Goal: Communication & Community: Share content

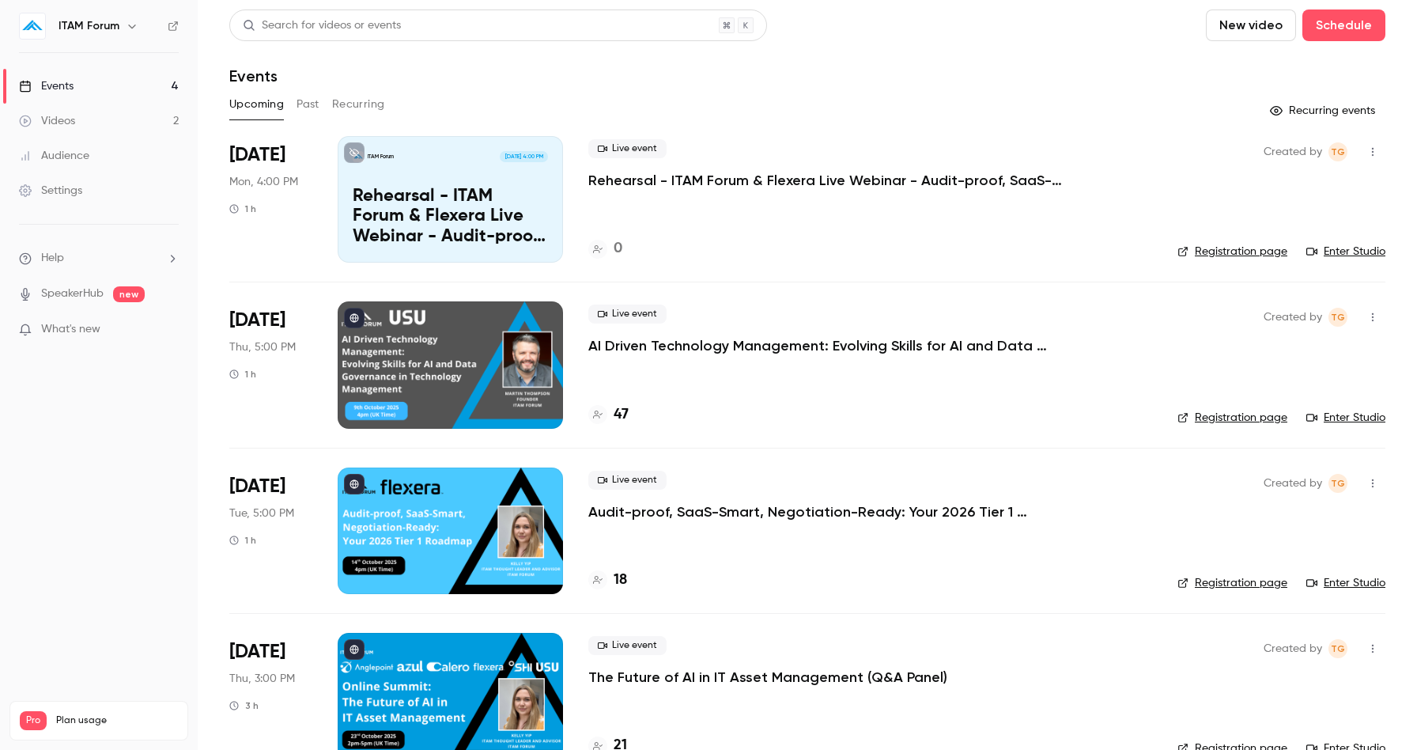
click at [1372, 158] on button "button" at bounding box center [1372, 151] width 25 height 25
click at [706, 180] on div at bounding box center [708, 375] width 1417 height 750
click at [694, 186] on p "Rehearsal - ITAM Forum & Flexera Live Webinar - Audit-proof, SaaS-Smart, Negoti…" at bounding box center [825, 180] width 474 height 19
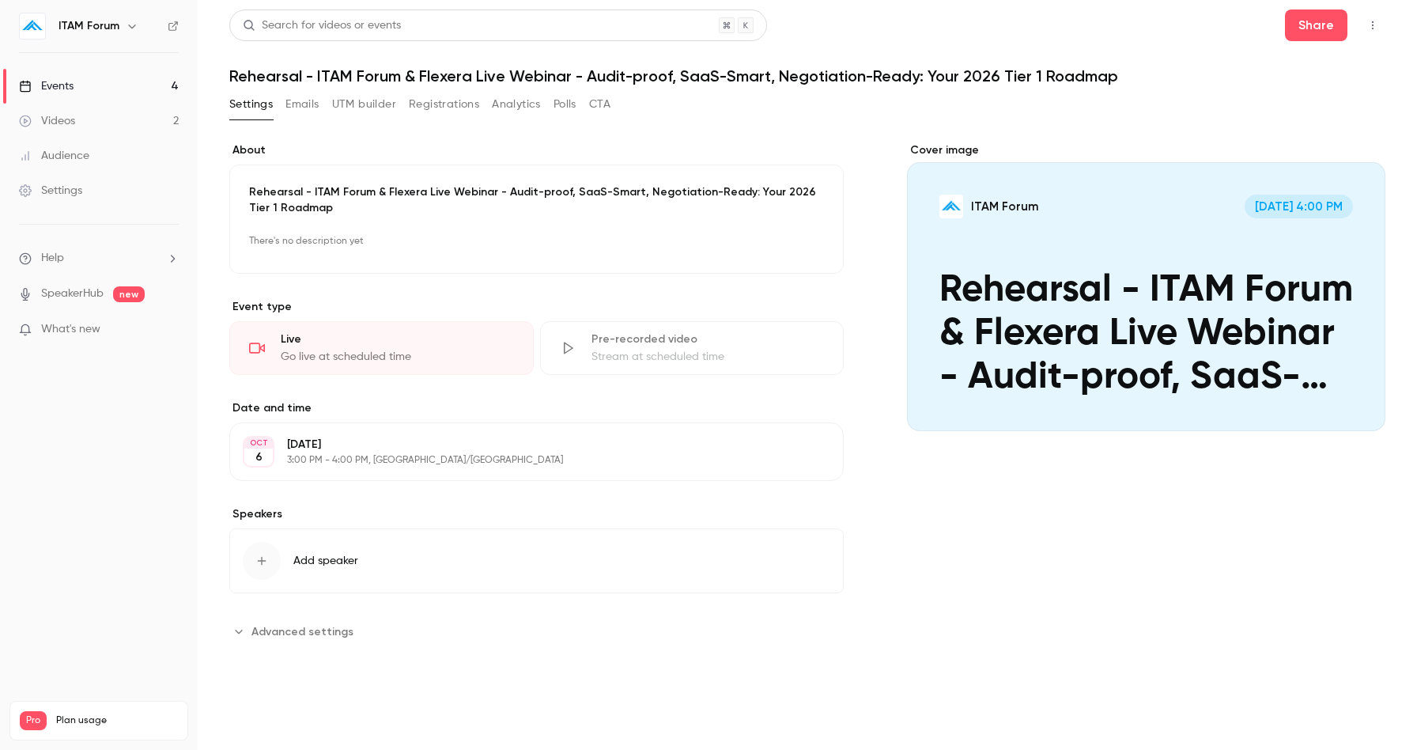
click at [297, 106] on button "Emails" at bounding box center [301, 104] width 33 height 25
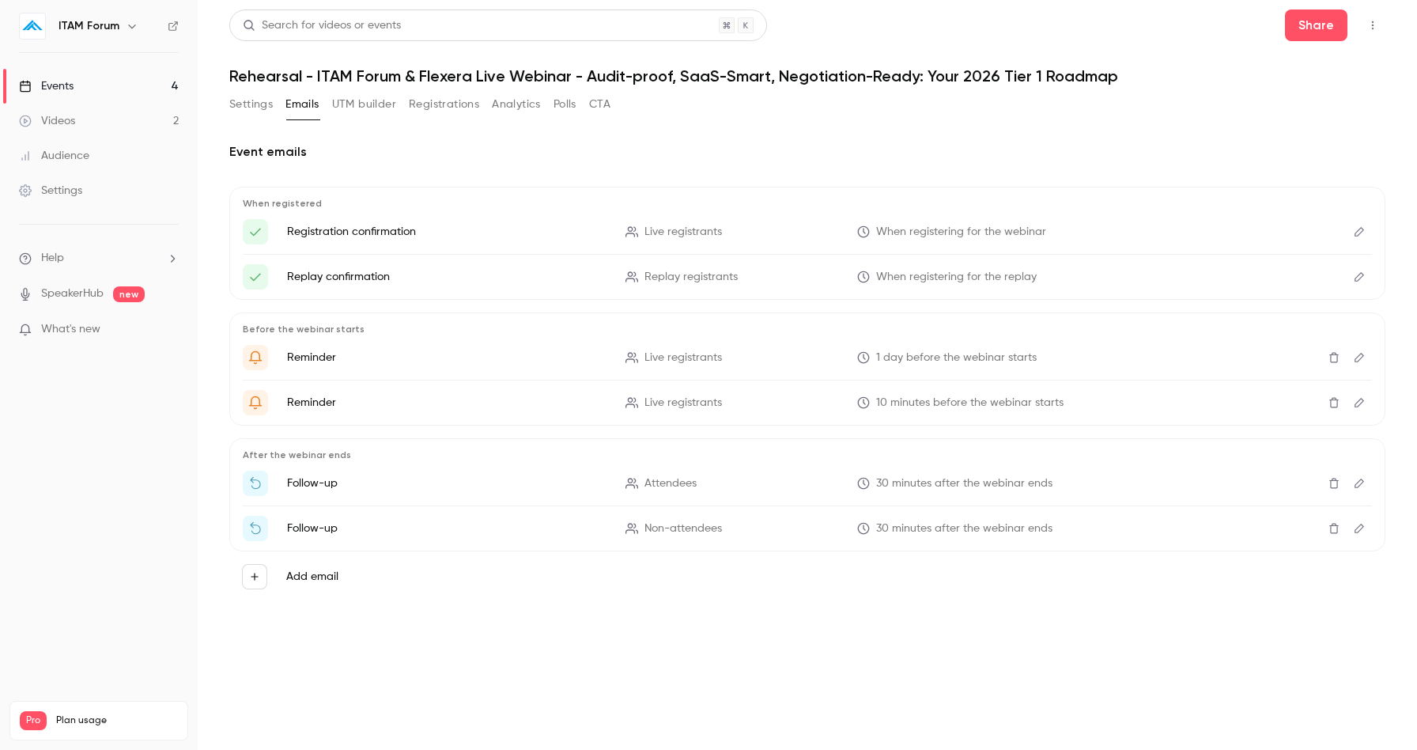
click at [1363, 232] on icon "Edit" at bounding box center [1359, 231] width 13 height 11
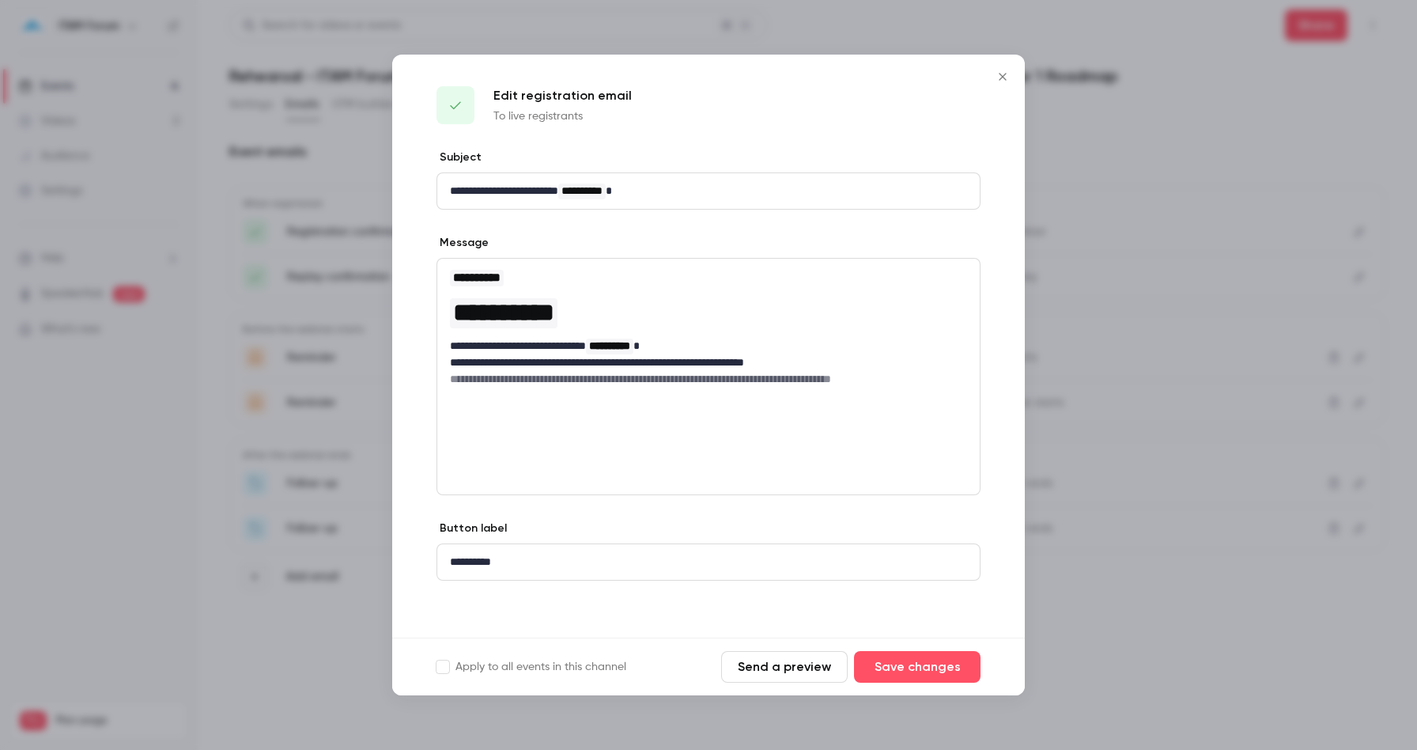
click at [999, 74] on icon "Close" at bounding box center [1002, 76] width 19 height 13
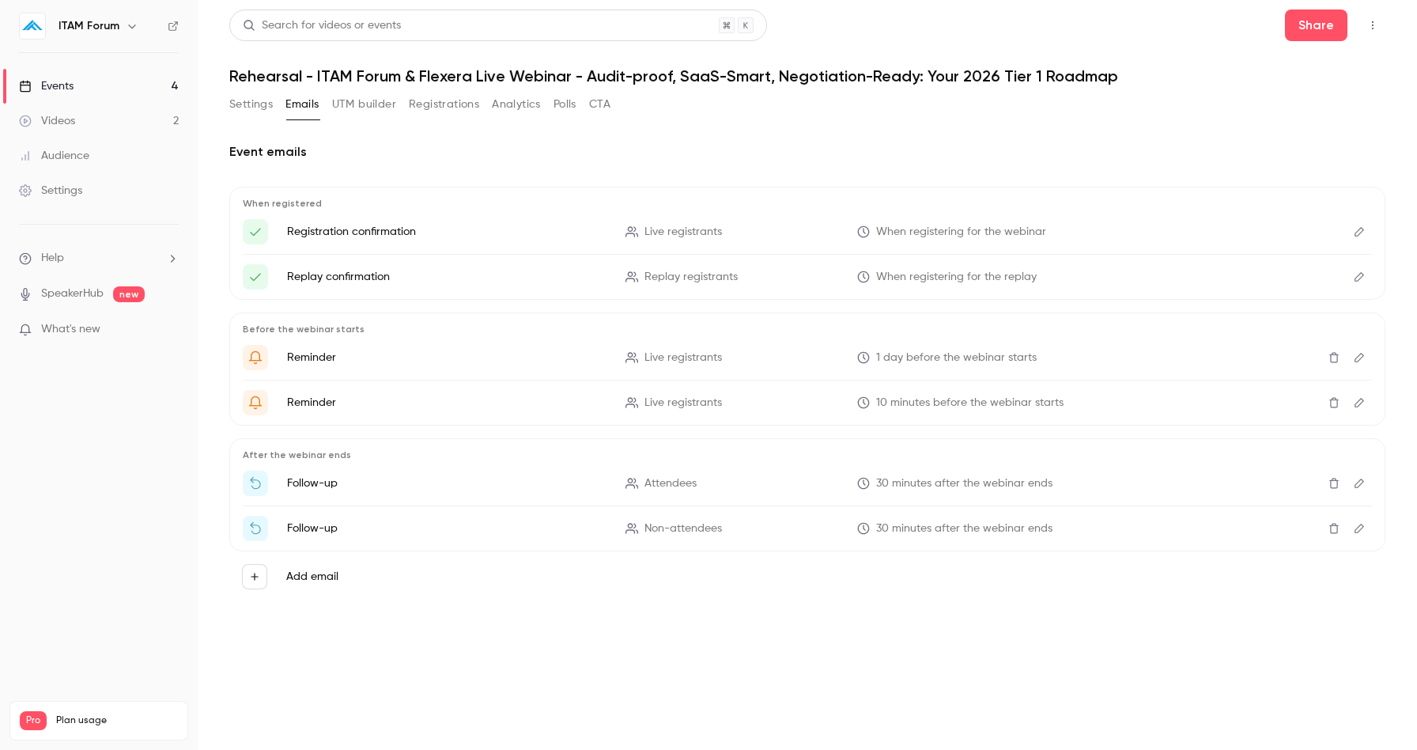
click at [1362, 359] on icon "Edit" at bounding box center [1359, 357] width 13 height 11
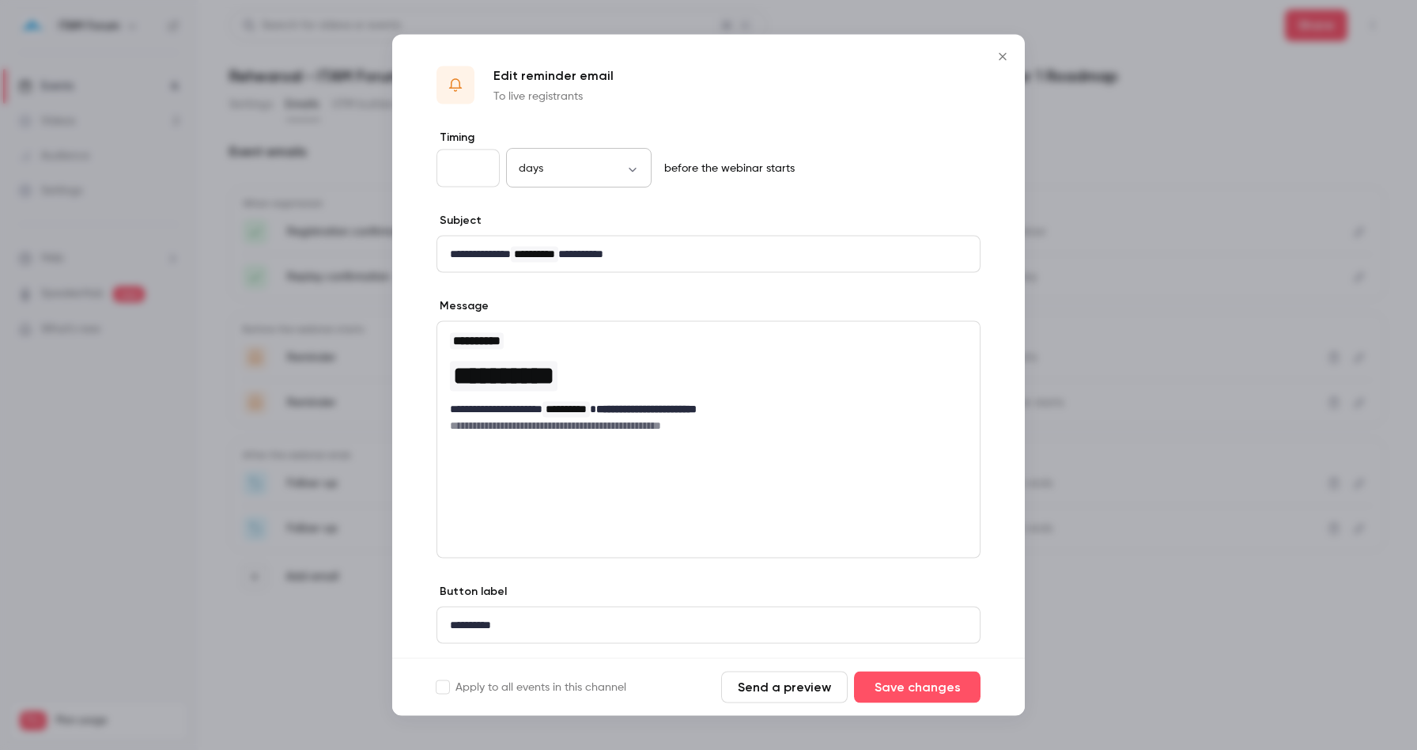
click at [624, 170] on body "**********" at bounding box center [708, 375] width 1417 height 750
click at [643, 164] on div at bounding box center [708, 375] width 1417 height 750
click at [1007, 55] on icon "Close" at bounding box center [1002, 57] width 19 height 13
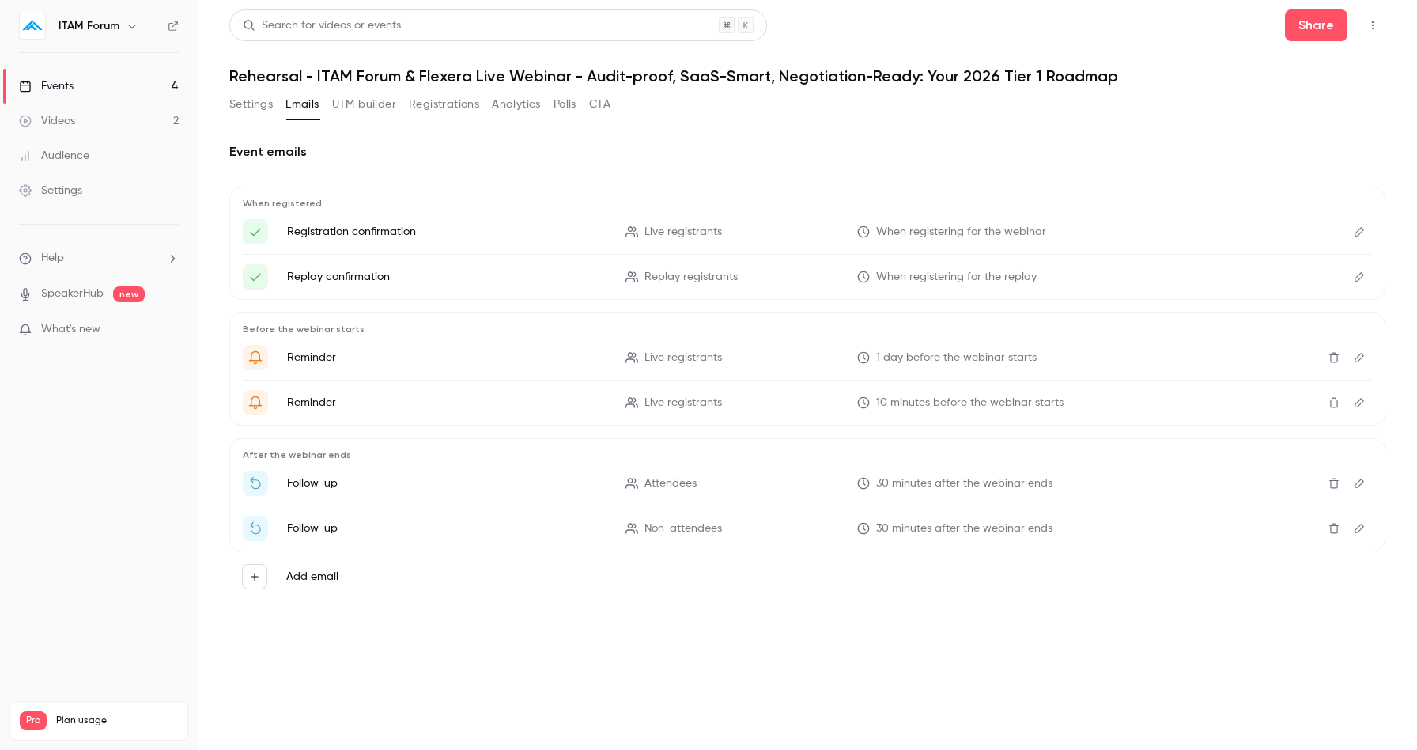
click at [361, 97] on button "UTM builder" at bounding box center [364, 104] width 64 height 25
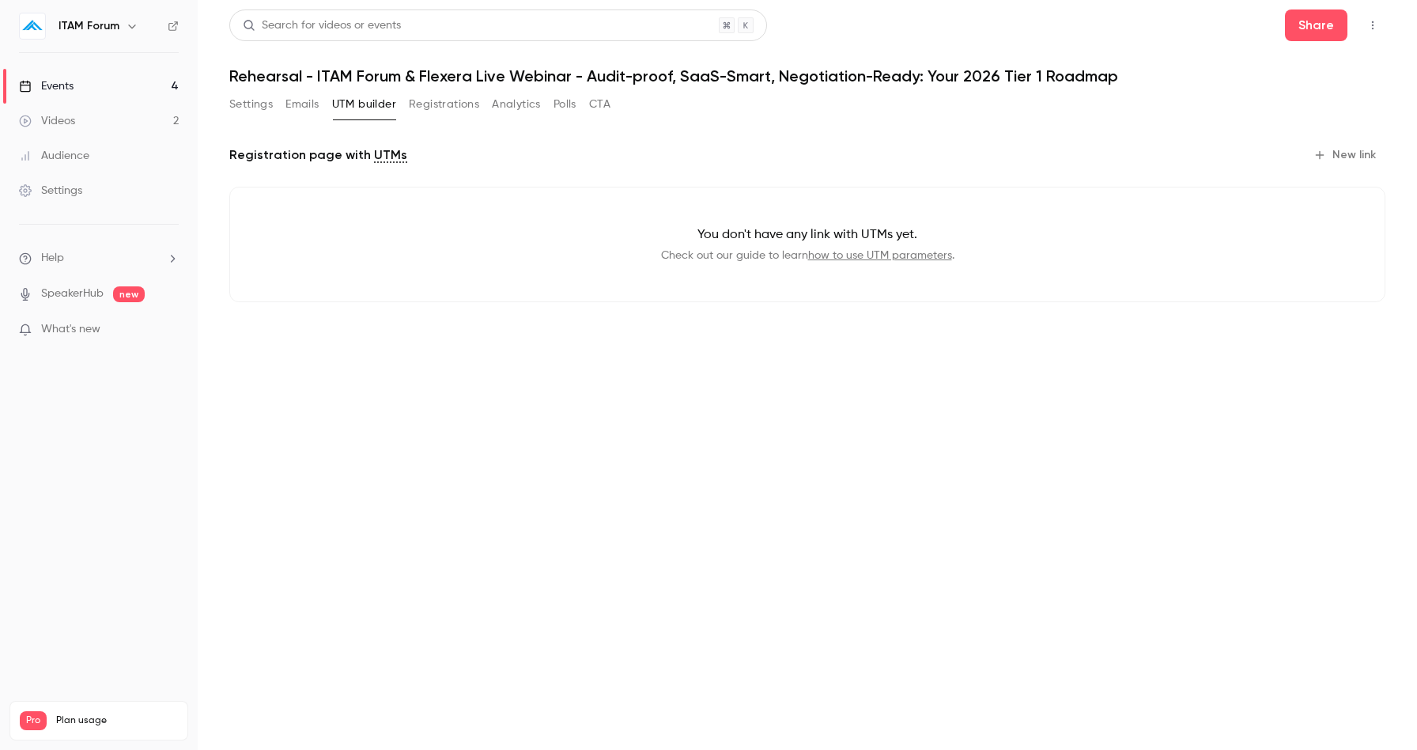
click at [440, 102] on button "Registrations" at bounding box center [444, 104] width 70 height 25
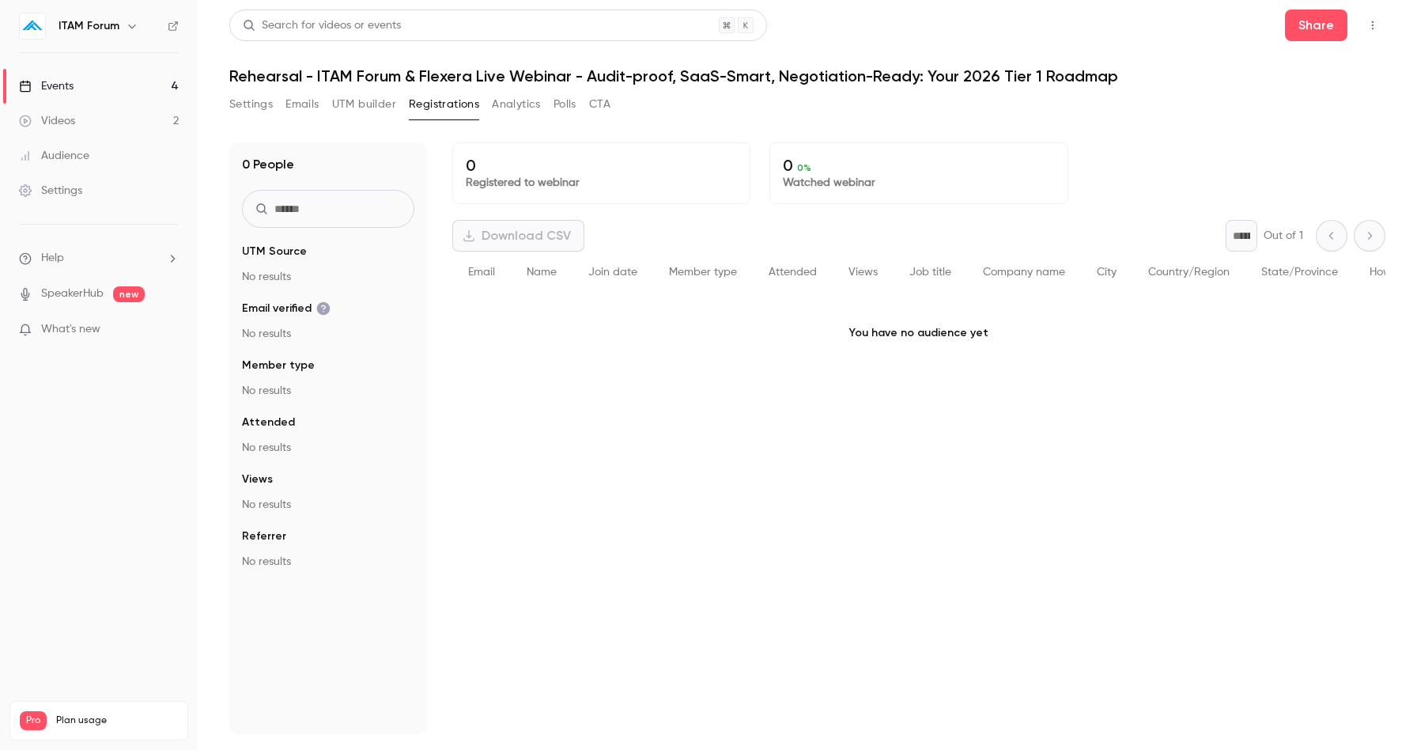
click at [522, 107] on button "Analytics" at bounding box center [516, 104] width 49 height 25
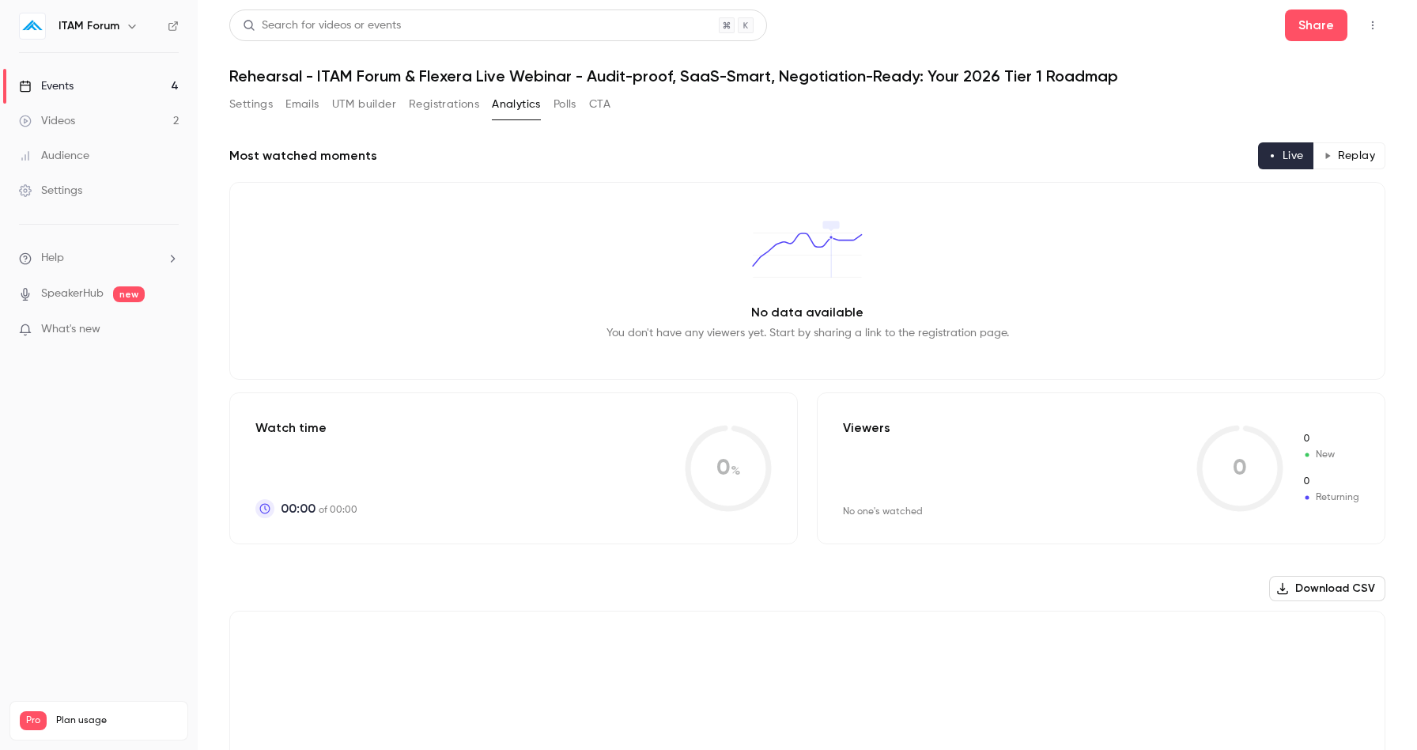
click at [249, 109] on button "Settings" at bounding box center [250, 104] width 43 height 25
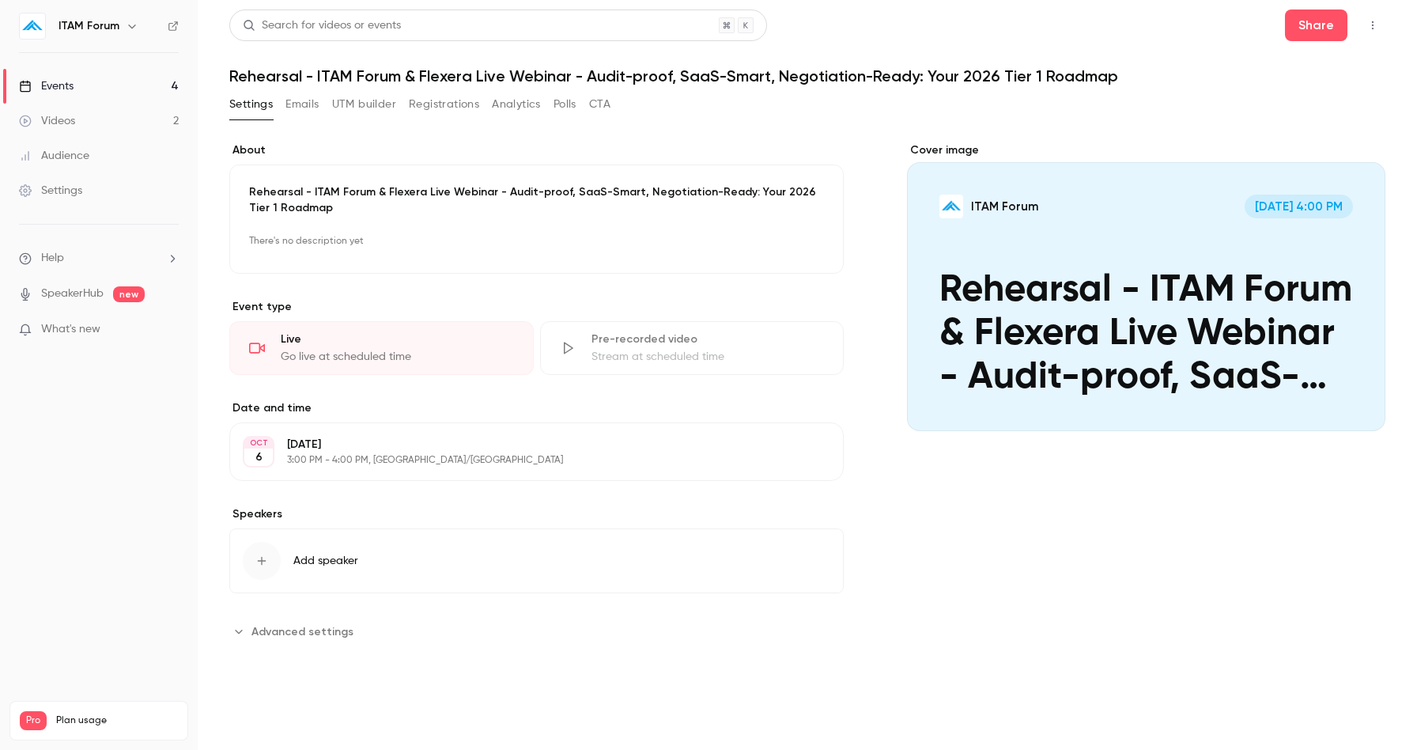
click at [319, 561] on span "Add speaker" at bounding box center [325, 561] width 65 height 16
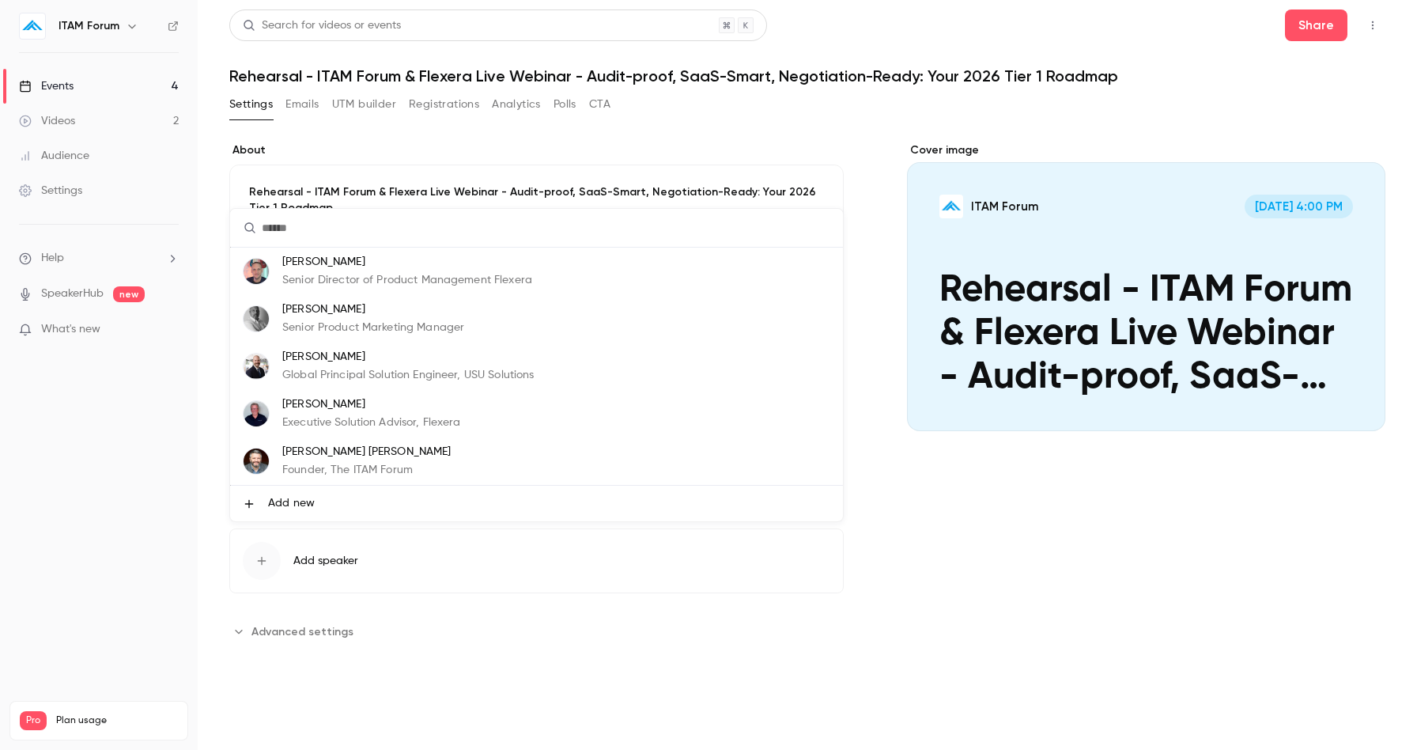
click at [190, 589] on div at bounding box center [708, 375] width 1417 height 750
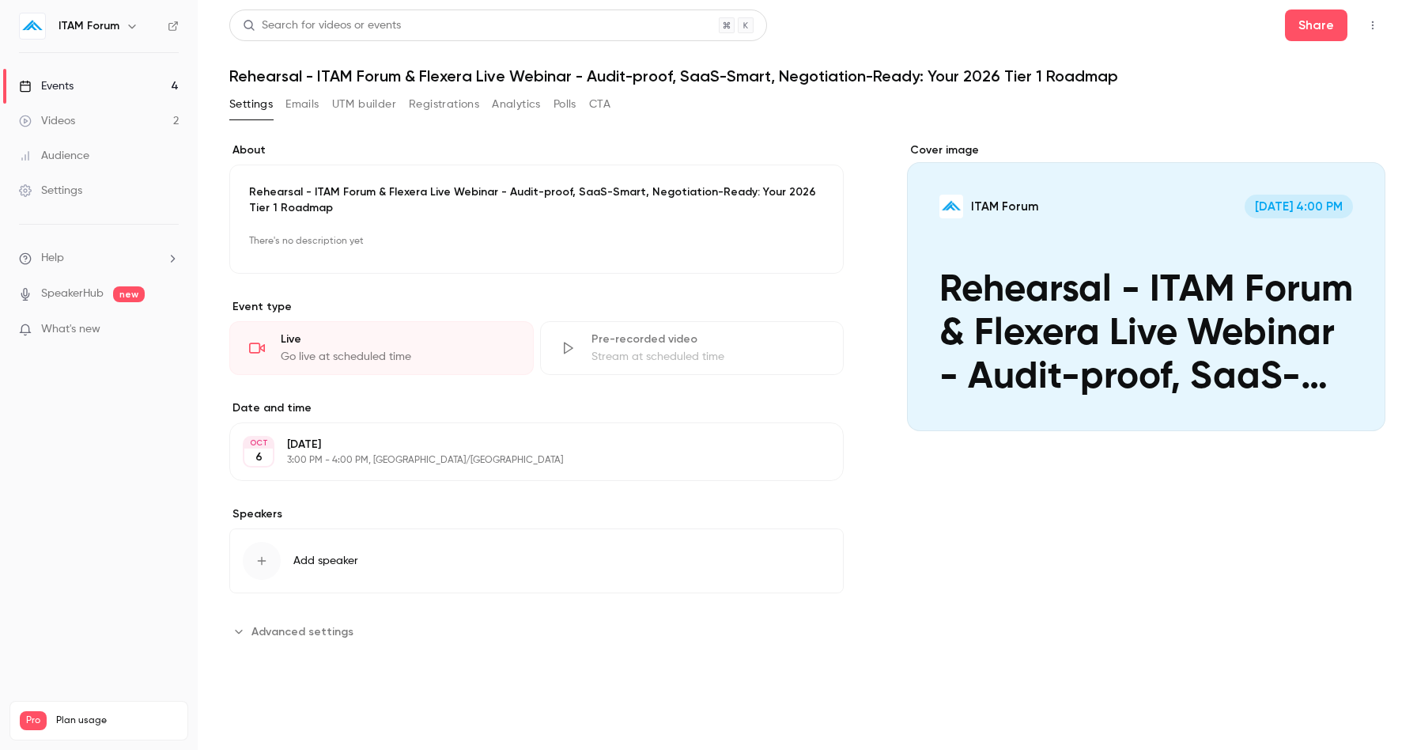
click at [89, 85] on link "Events 4" at bounding box center [99, 86] width 198 height 35
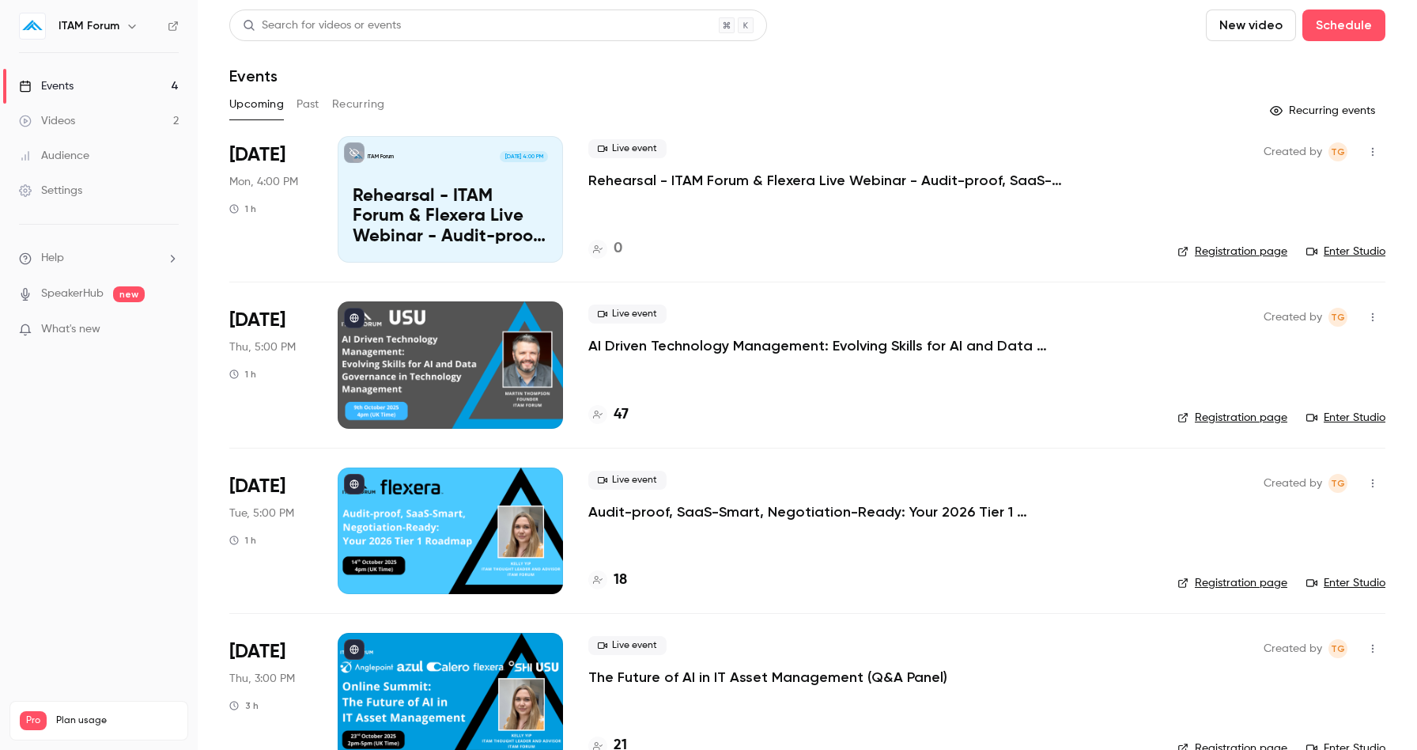
scroll to position [38, 0]
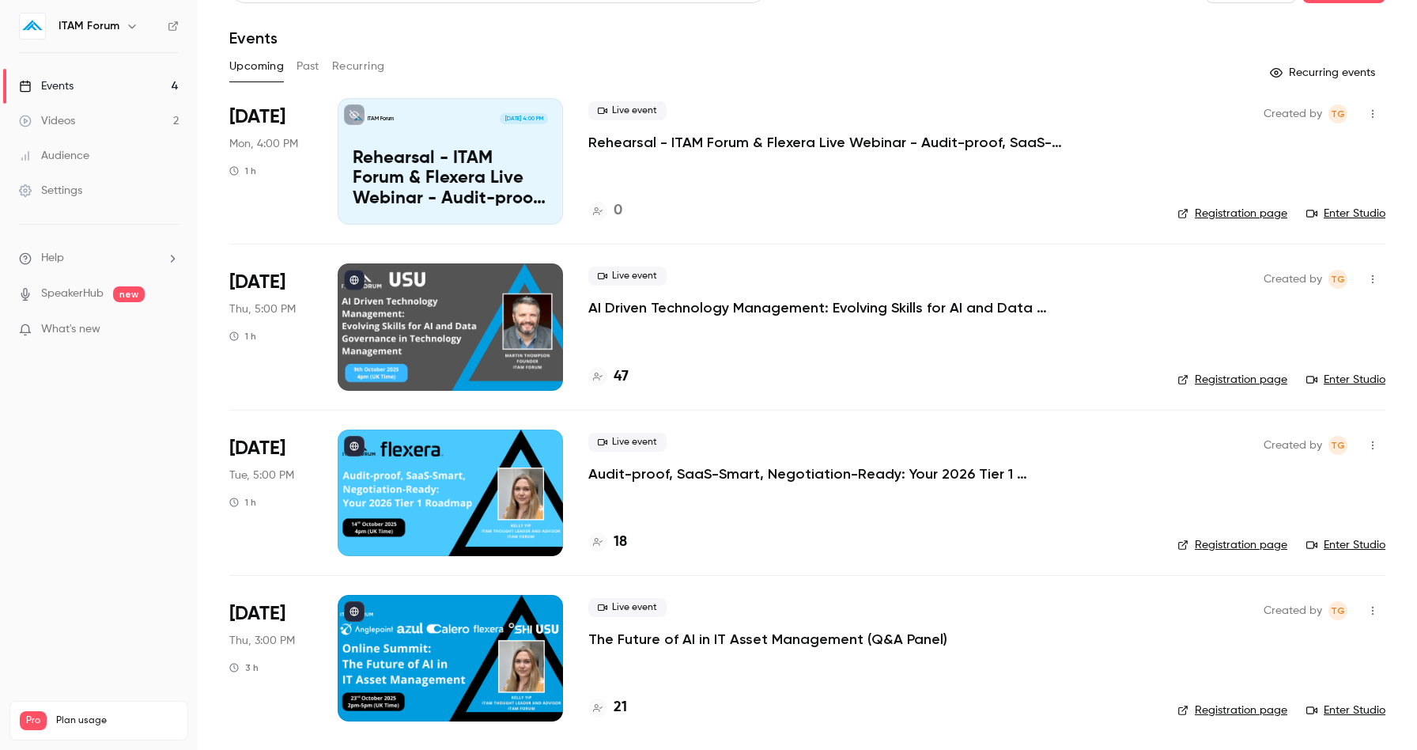
click at [675, 477] on p "Audit-proof, SaaS-Smart, Negotiation-Ready: Your 2026 Tier 1 Roadmap" at bounding box center [825, 473] width 474 height 19
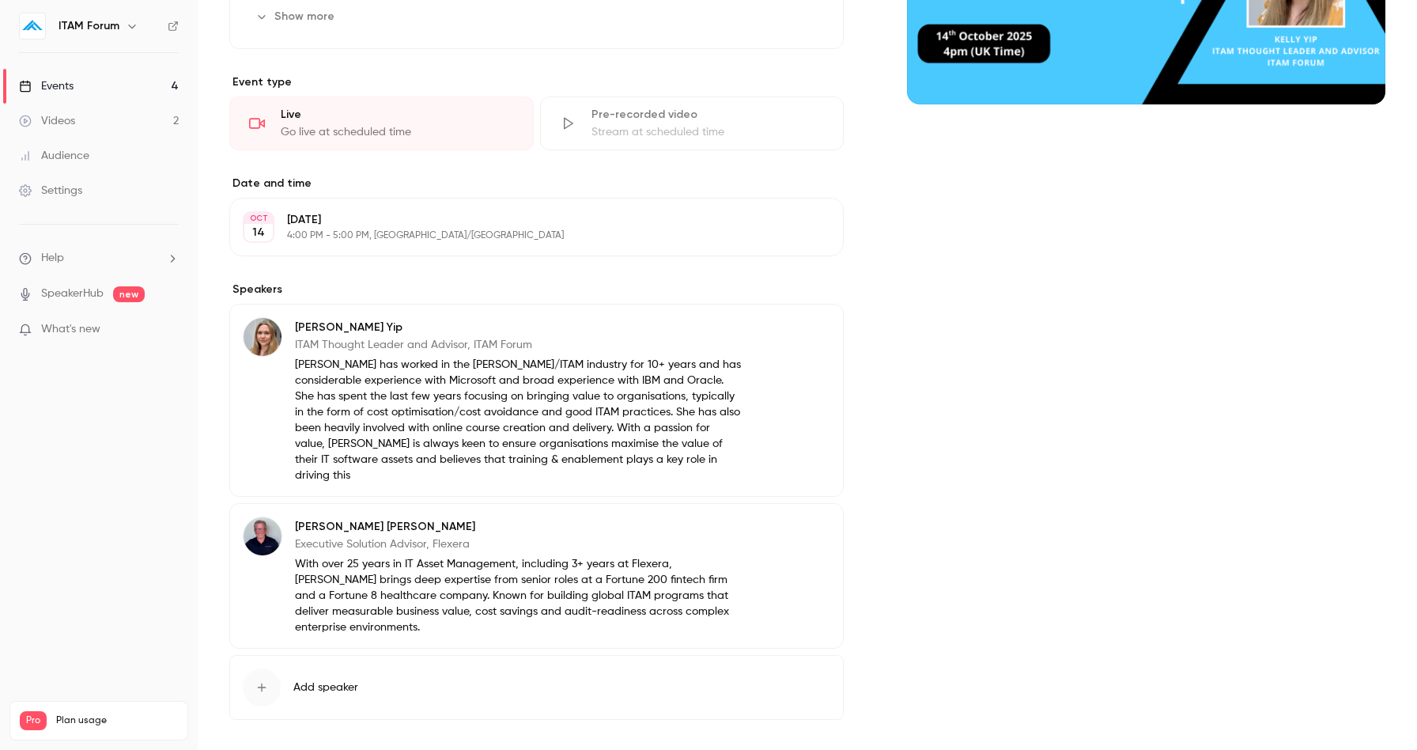
scroll to position [340, 0]
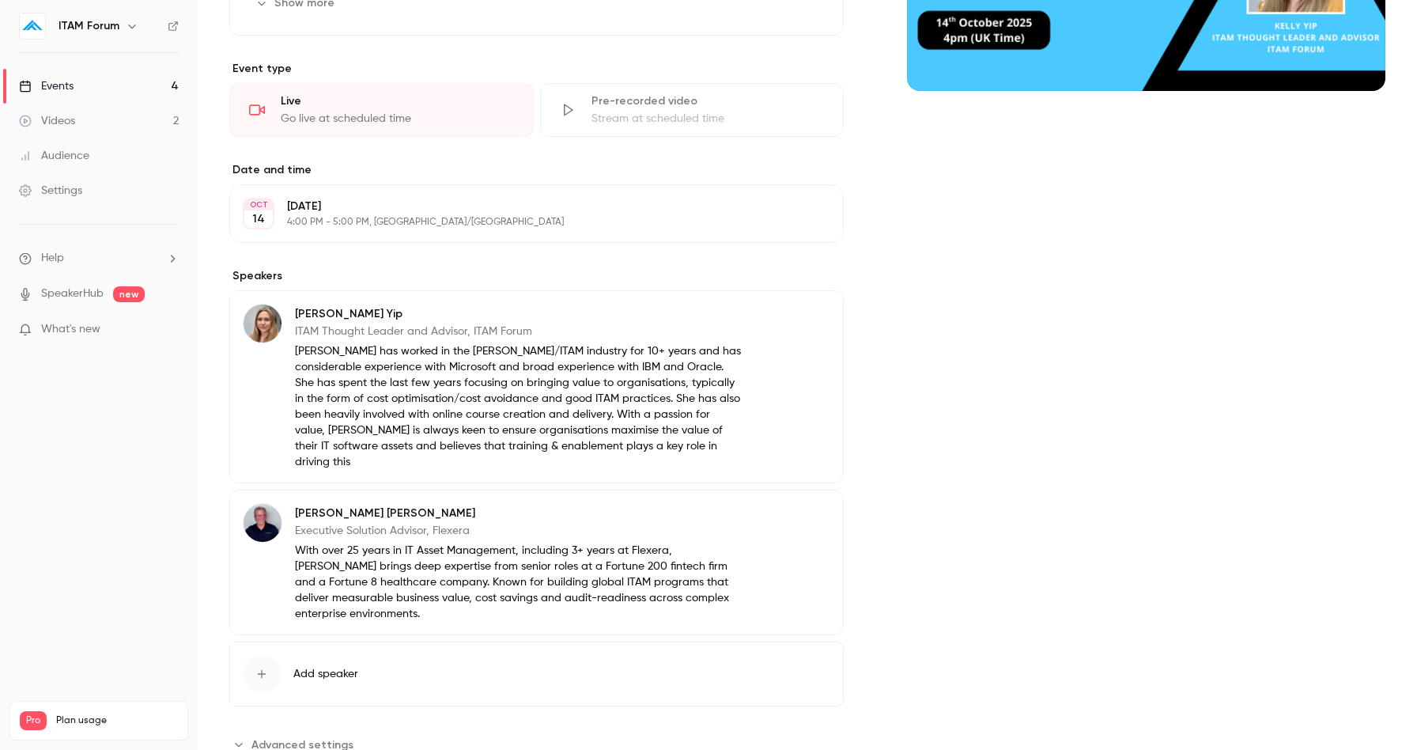
click at [80, 76] on link "Events 4" at bounding box center [99, 86] width 198 height 35
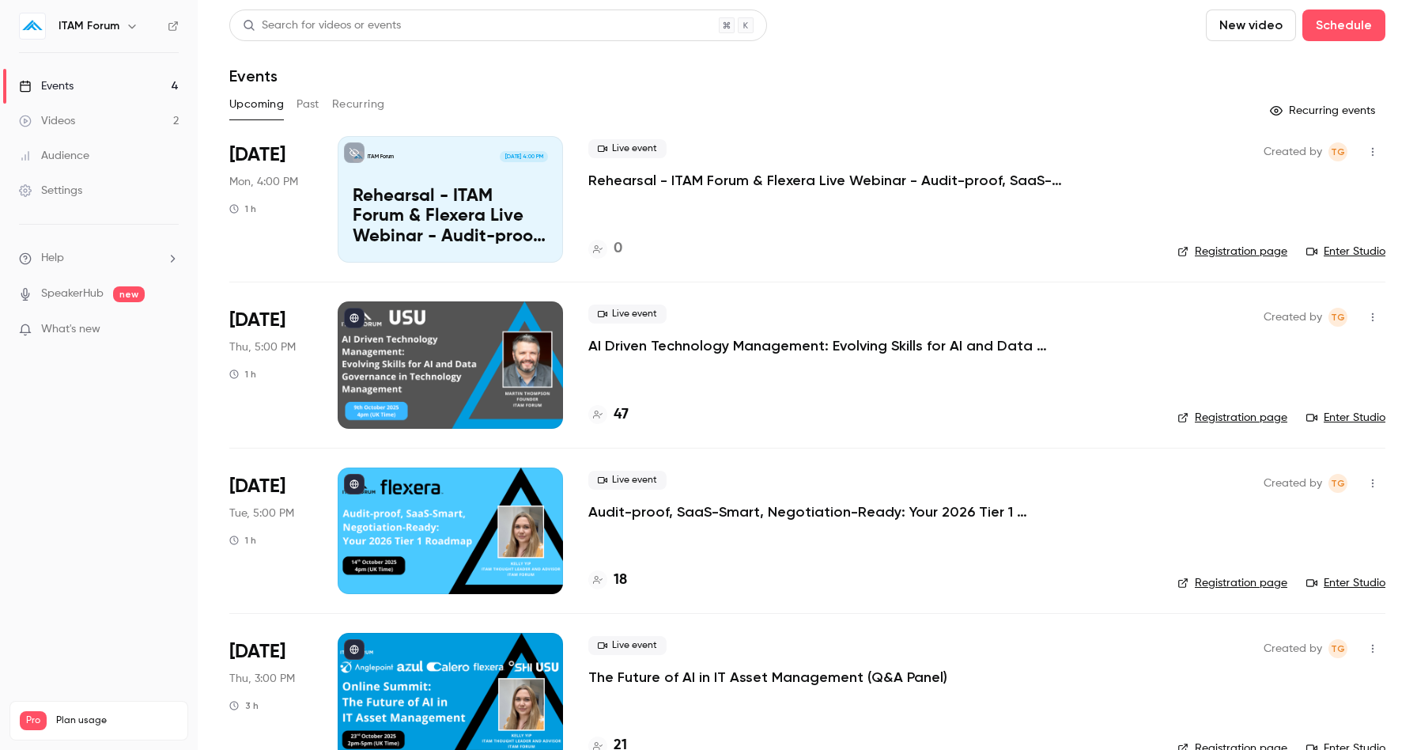
click at [1376, 154] on icon "button" at bounding box center [1372, 151] width 13 height 11
click at [1283, 236] on div "Invite to Studio" at bounding box center [1312, 233] width 120 height 16
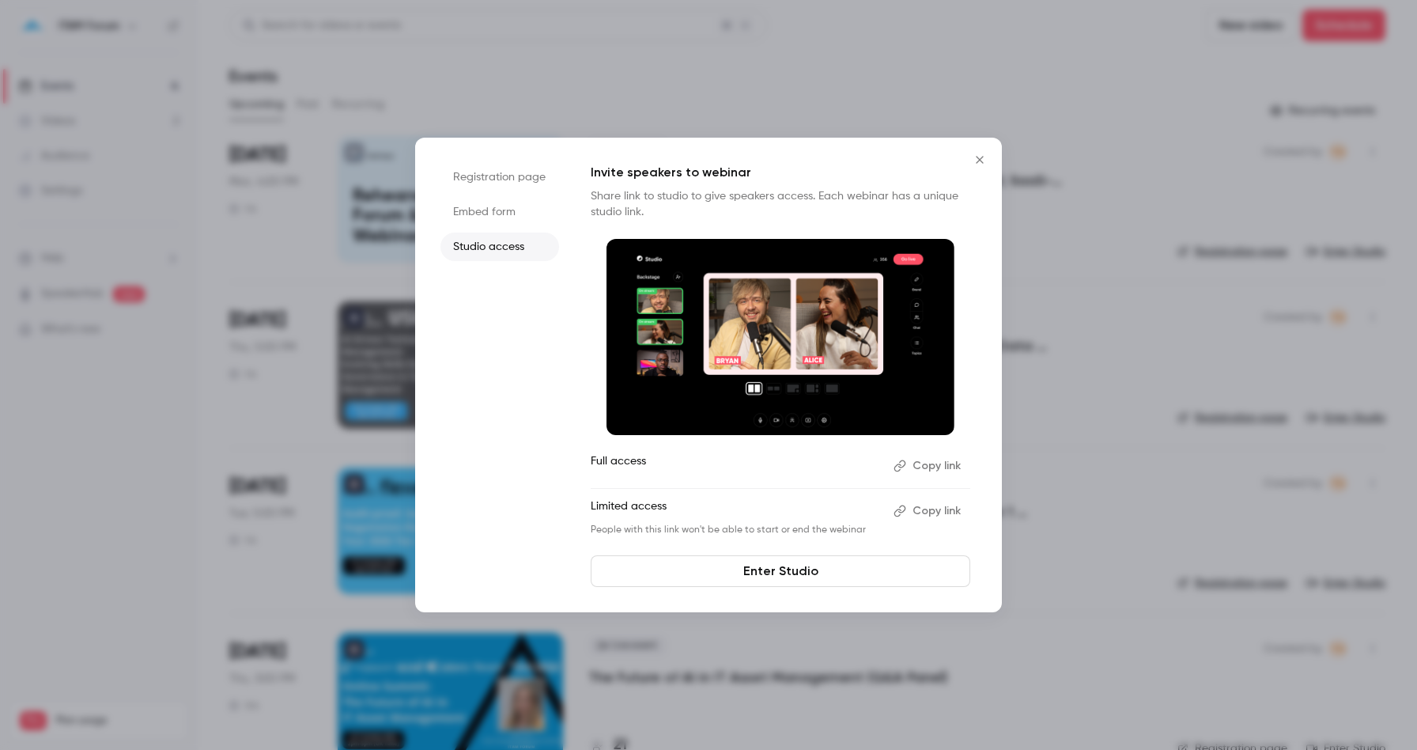
click at [919, 508] on button "Copy link" at bounding box center [928, 510] width 83 height 25
click at [980, 155] on icon "Close" at bounding box center [979, 159] width 19 height 13
